Goal: Information Seeking & Learning: Understand process/instructions

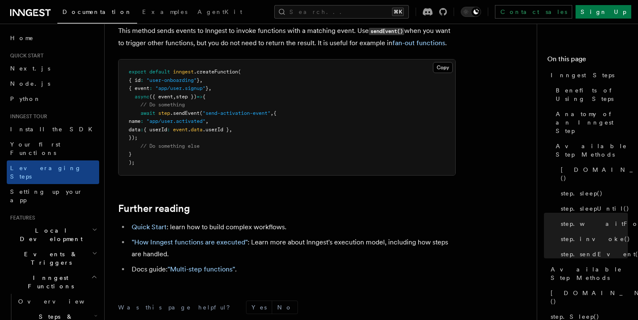
scroll to position [1864, 0]
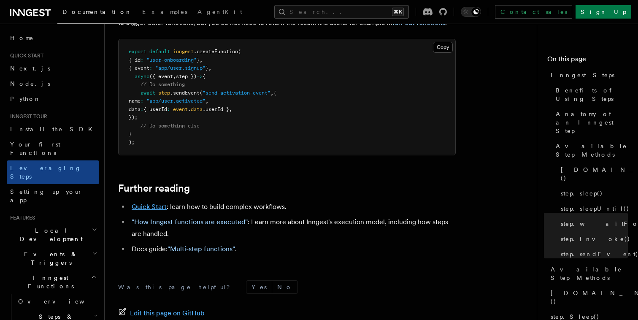
click at [157, 202] on link "Quick Start" at bounding box center [149, 206] width 35 height 8
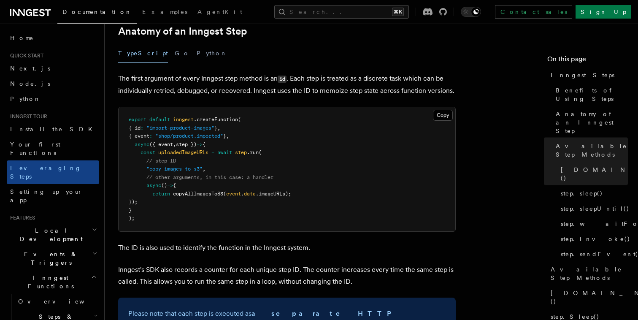
scroll to position [285, 0]
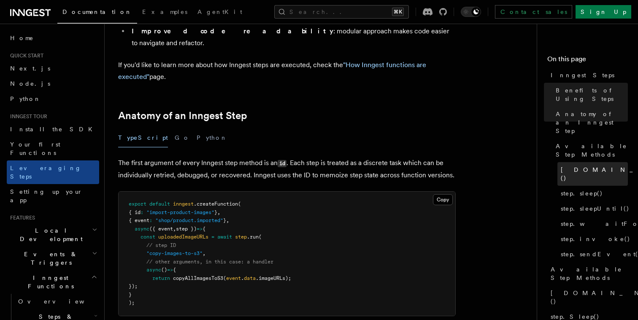
click at [566, 165] on span "[DOMAIN_NAME]()" at bounding box center [623, 173] width 124 height 17
click at [585, 165] on span "[DOMAIN_NAME]()" at bounding box center [623, 173] width 124 height 17
drag, startPoint x: 138, startPoint y: 191, endPoint x: 163, endPoint y: 247, distance: 60.8
click at [165, 247] on pre "export default inngest .createFunction ( { id : "import-product-images" } , { e…" at bounding box center [287, 254] width 337 height 124
click at [163, 247] on pre "export default inngest .createFunction ( { id : "import-product-images" } , { e…" at bounding box center [287, 254] width 337 height 124
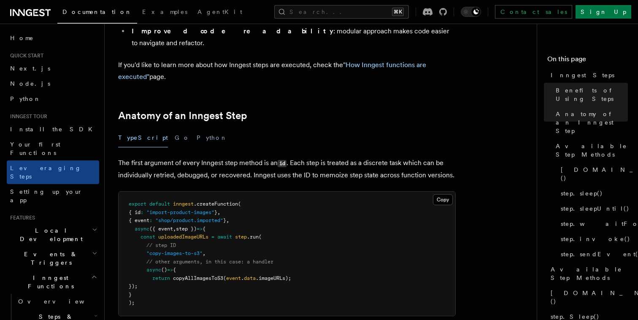
click at [216, 275] on span "copyAllImagesToS3" at bounding box center [198, 278] width 50 height 6
click at [235, 275] on span "event" at bounding box center [233, 278] width 15 height 6
click at [253, 275] on span "data" at bounding box center [250, 278] width 12 height 6
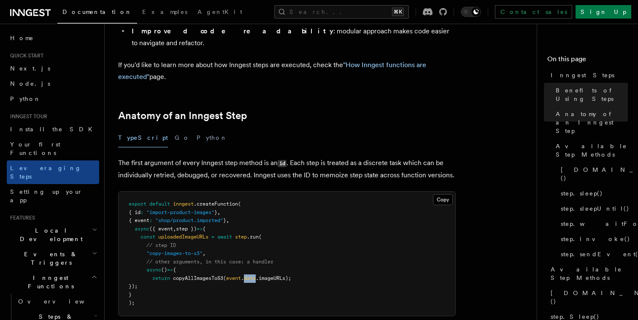
click at [253, 275] on span "data" at bounding box center [250, 278] width 12 height 6
click at [276, 275] on span ".imageURLs);" at bounding box center [273, 278] width 35 height 6
click at [251, 275] on span "data" at bounding box center [250, 278] width 12 height 6
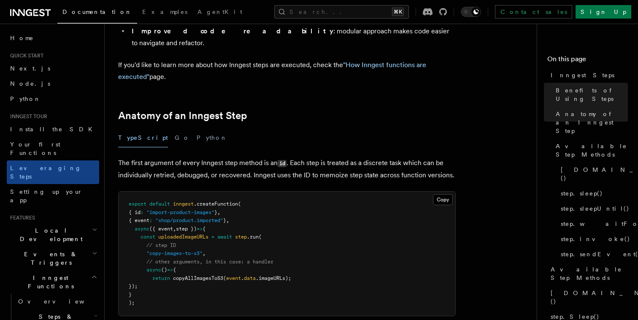
click at [241, 275] on span "event" at bounding box center [233, 278] width 15 height 6
click at [251, 275] on span "data" at bounding box center [250, 278] width 12 height 6
click at [267, 275] on span ".imageURLs);" at bounding box center [273, 278] width 35 height 6
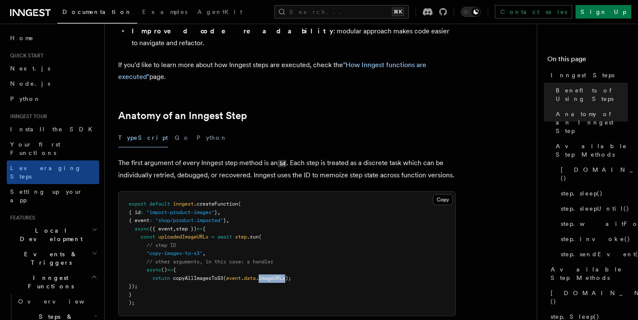
click at [267, 275] on span ".imageURLs);" at bounding box center [273, 278] width 35 height 6
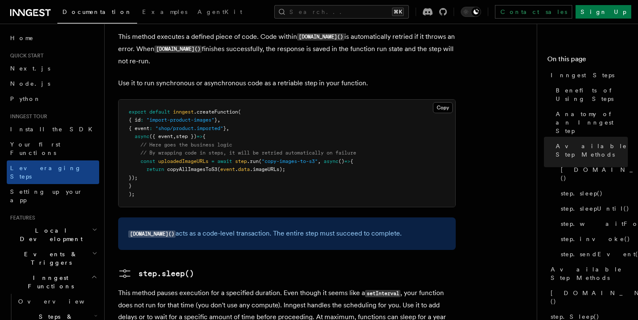
scroll to position [762, 0]
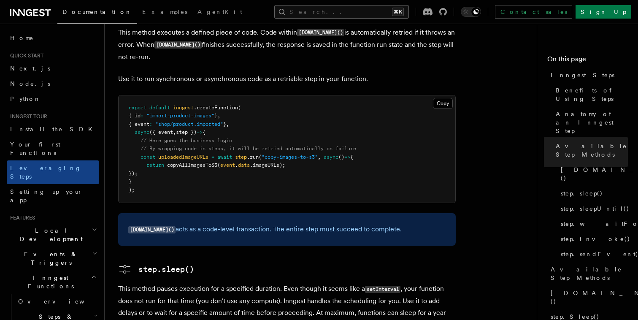
click at [367, 13] on button "Search... ⌘K" at bounding box center [341, 11] width 135 height 13
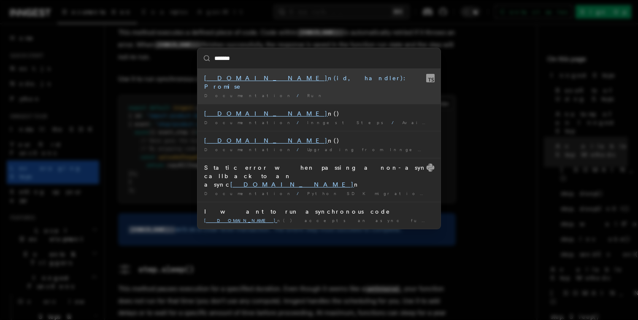
type input "********"
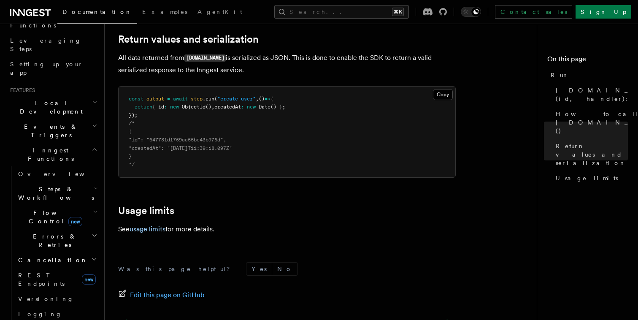
scroll to position [709, 0]
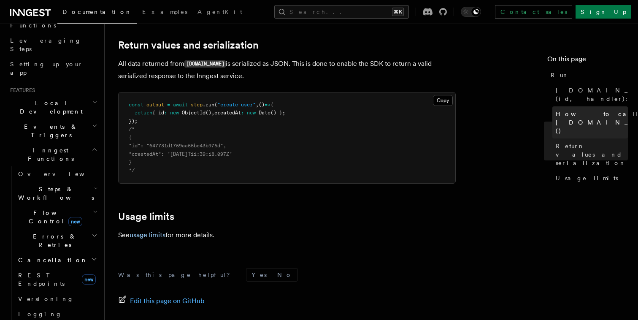
click at [575, 111] on span "How to call step.run()" at bounding box center [618, 122] width 124 height 25
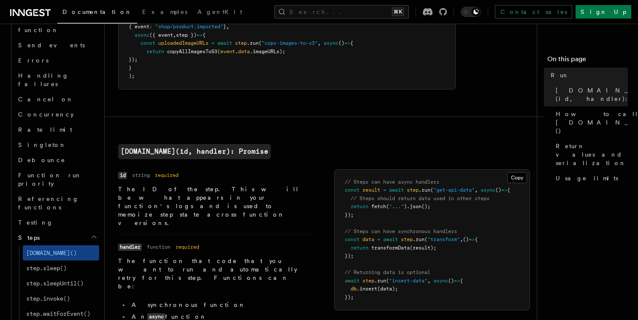
scroll to position [727, 0]
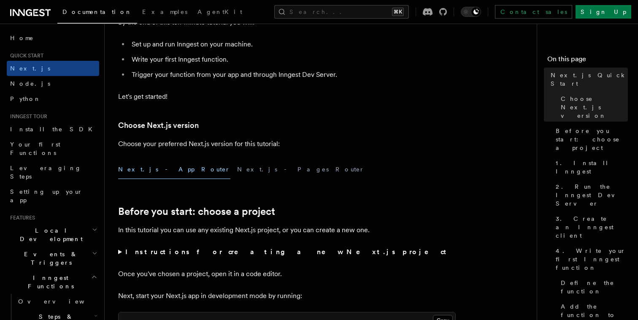
scroll to position [130, 0]
